Goal: Navigation & Orientation: Understand site structure

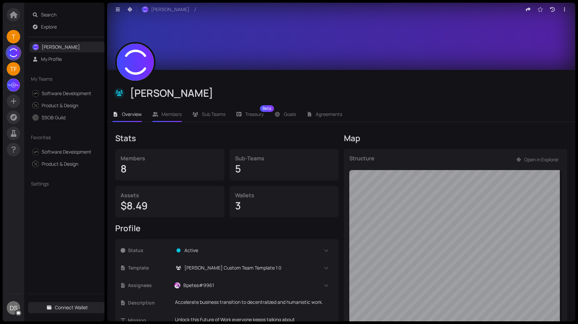
click at [171, 115] on span "Members" at bounding box center [171, 114] width 20 height 6
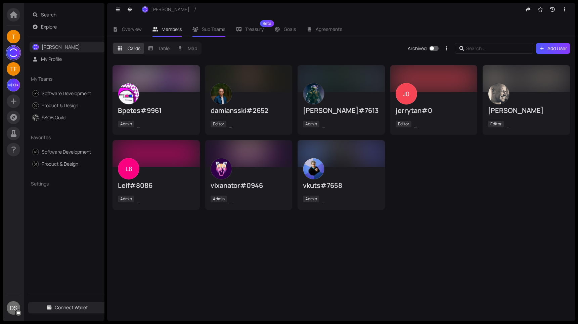
click at [224, 25] on li "Sub Teams" at bounding box center [209, 28] width 44 height 15
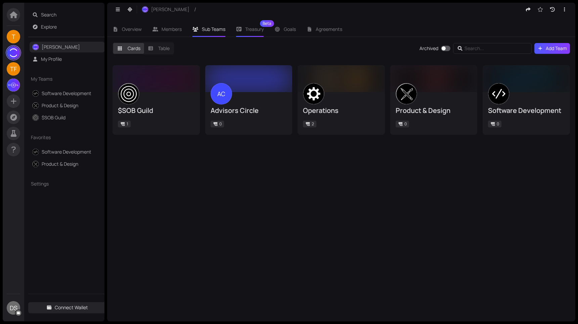
click at [246, 36] on div "Treasury Beta" at bounding box center [250, 28] width 28 height 15
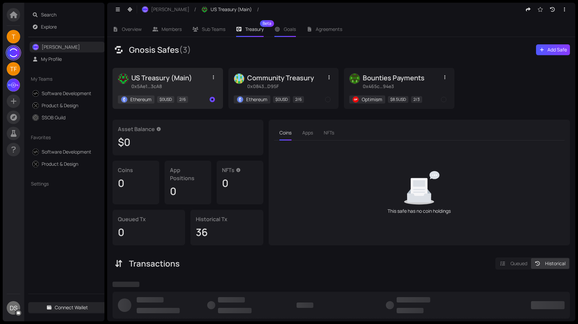
click at [285, 29] on span "Goals" at bounding box center [290, 29] width 12 height 6
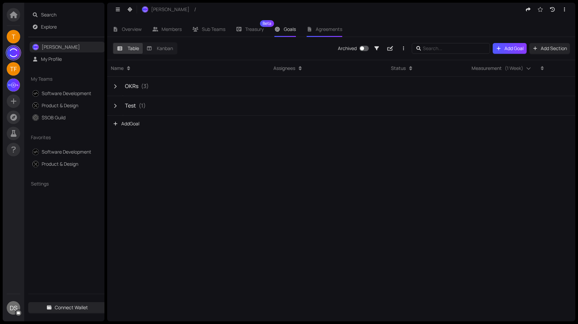
click at [331, 29] on span "Agreements" at bounding box center [329, 29] width 27 height 6
